Goal: Information Seeking & Learning: Find specific page/section

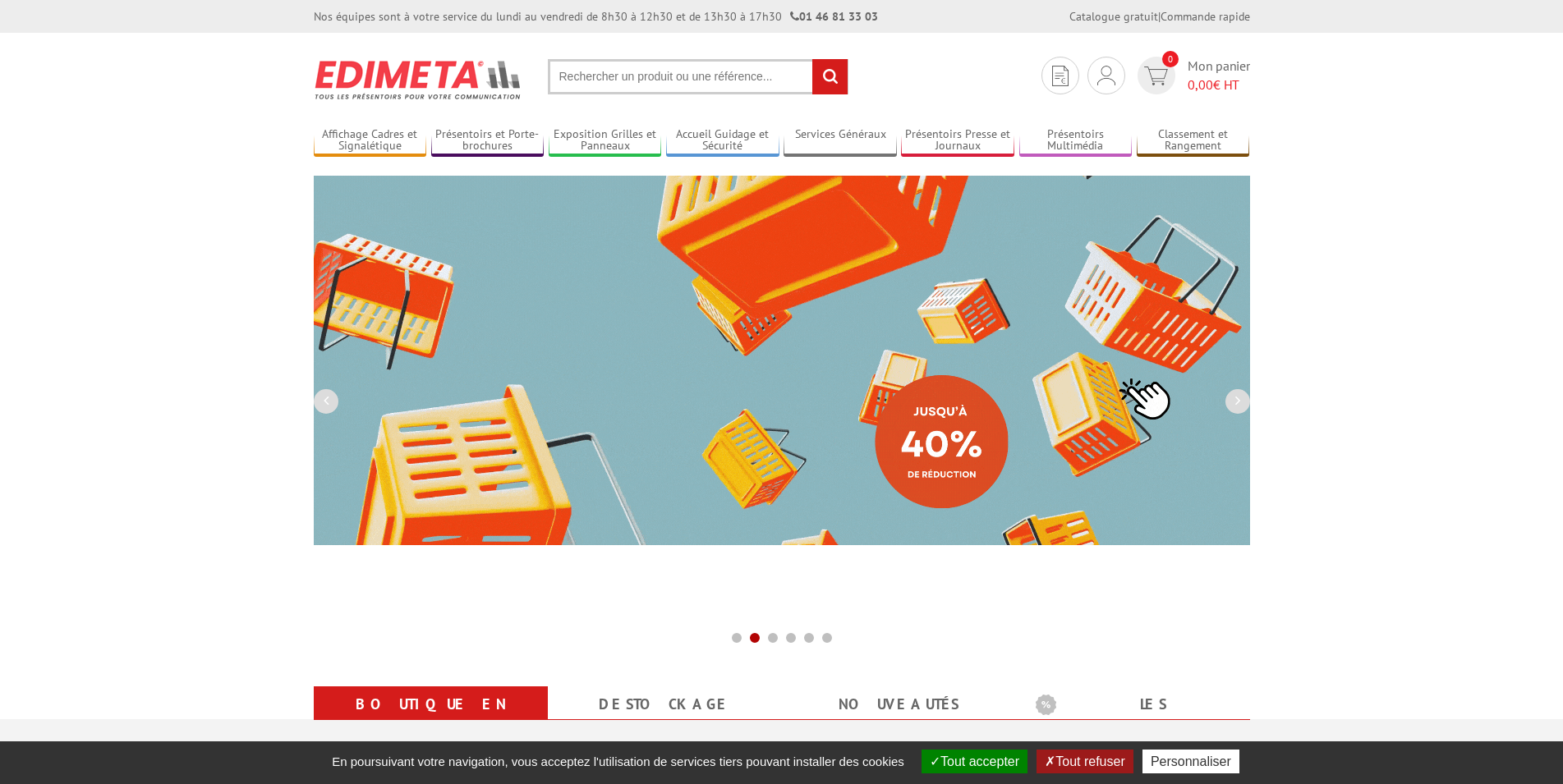
click at [610, 67] on input "text" at bounding box center [697, 77] width 300 height 36
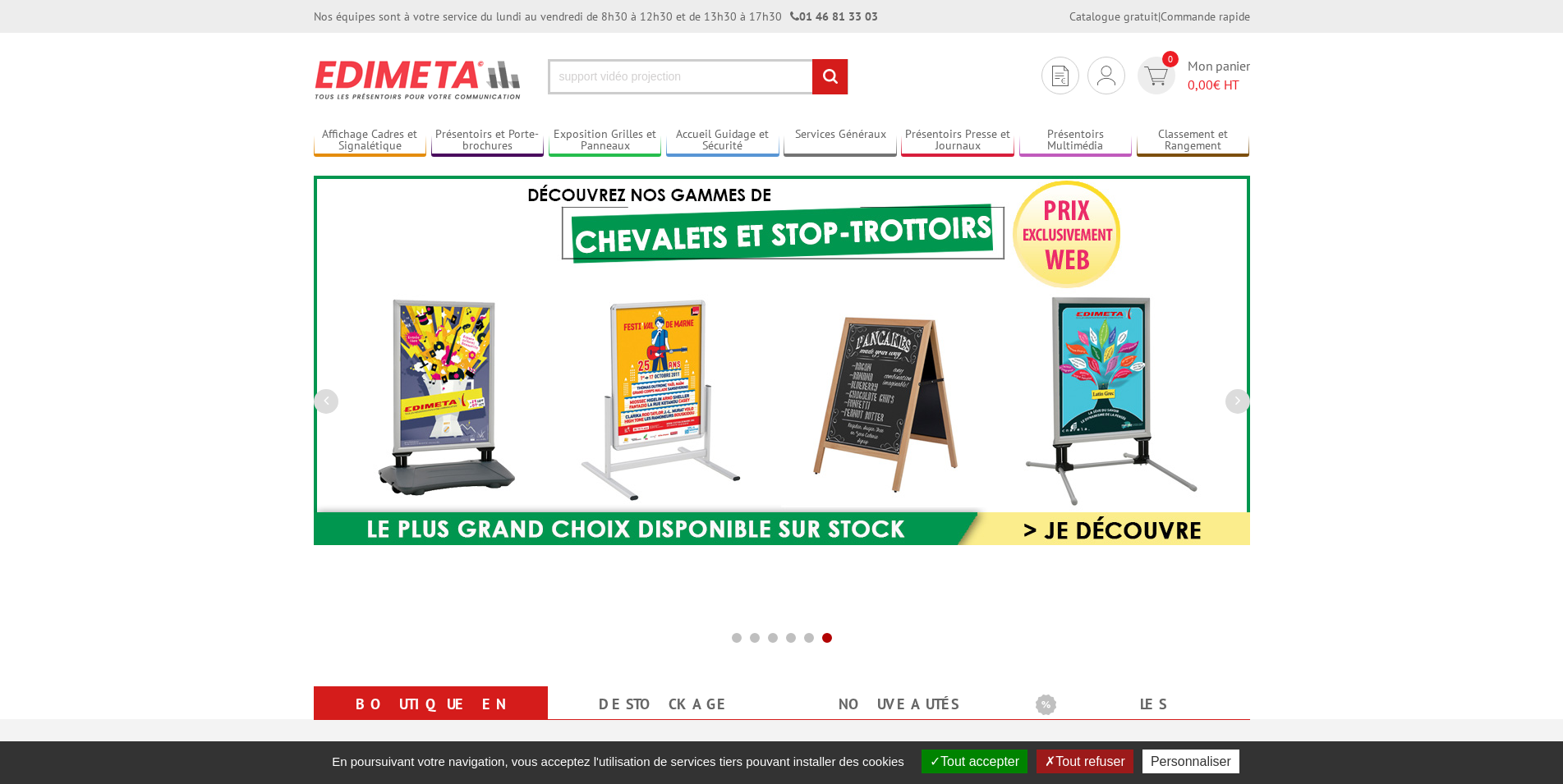
type input "support vidéo projection"
click at [812, 59] on input "rechercher" at bounding box center [830, 77] width 36 height 36
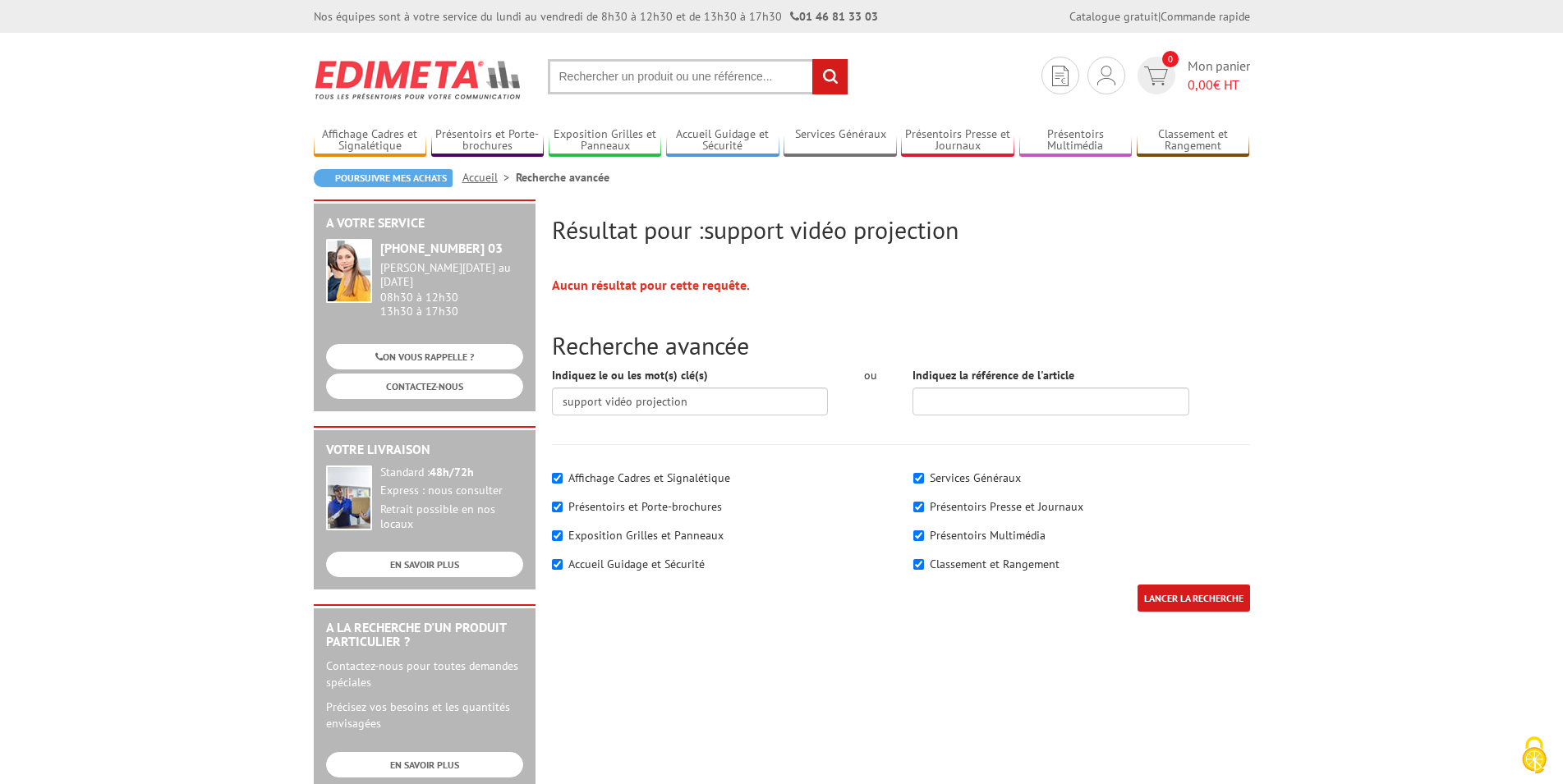
click at [651, 56] on section "Je me connecte Nouveau client ? Inscrivez-vous 0 Mon panier 0,00 € HT recherche…" at bounding box center [782, 71] width 936 height 77
click at [642, 84] on input "text" at bounding box center [697, 77] width 300 height 36
type input "support projection"
click at [812, 59] on input "rechercher" at bounding box center [830, 77] width 36 height 36
